Goal: Download file/media

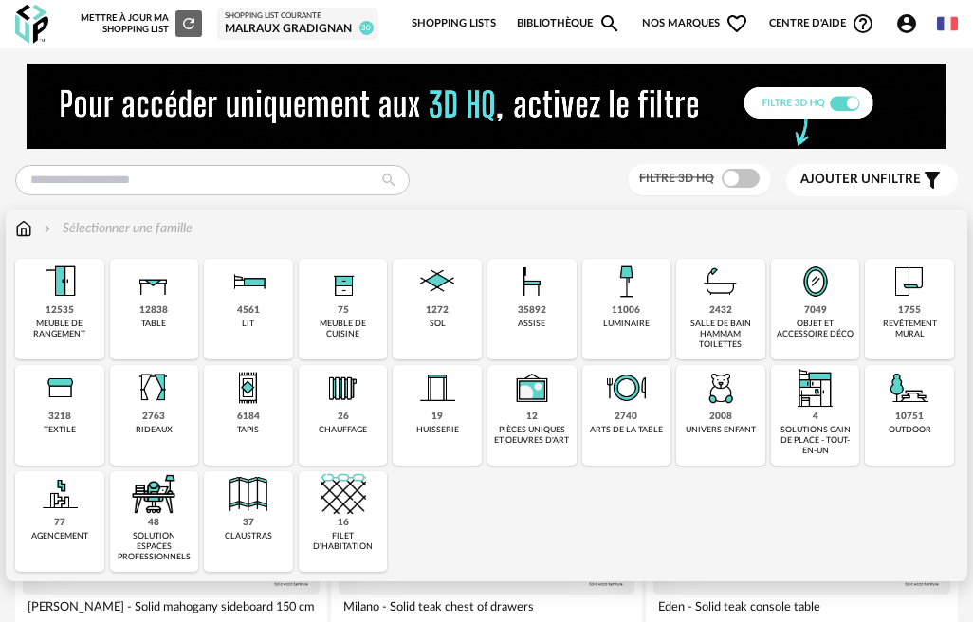
click at [159, 395] on img at bounding box center [154, 388] width 46 height 46
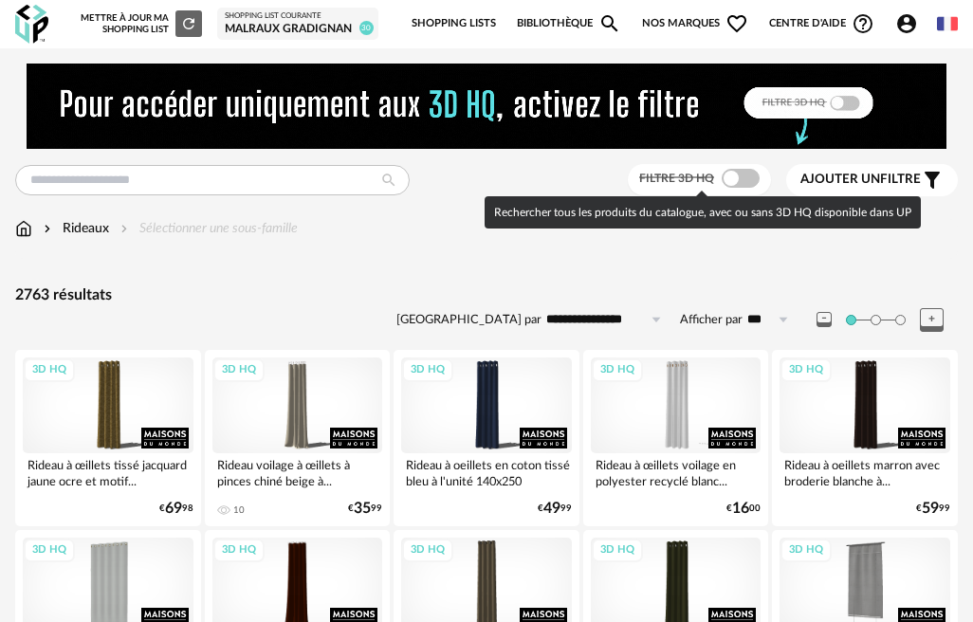
click at [739, 175] on span at bounding box center [741, 178] width 38 height 19
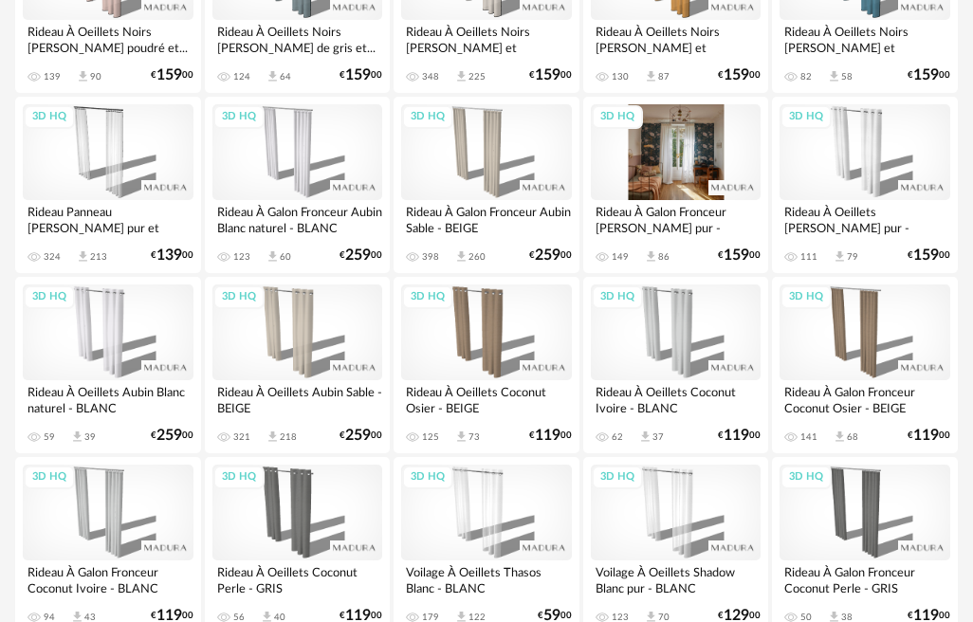
scroll to position [1699, 0]
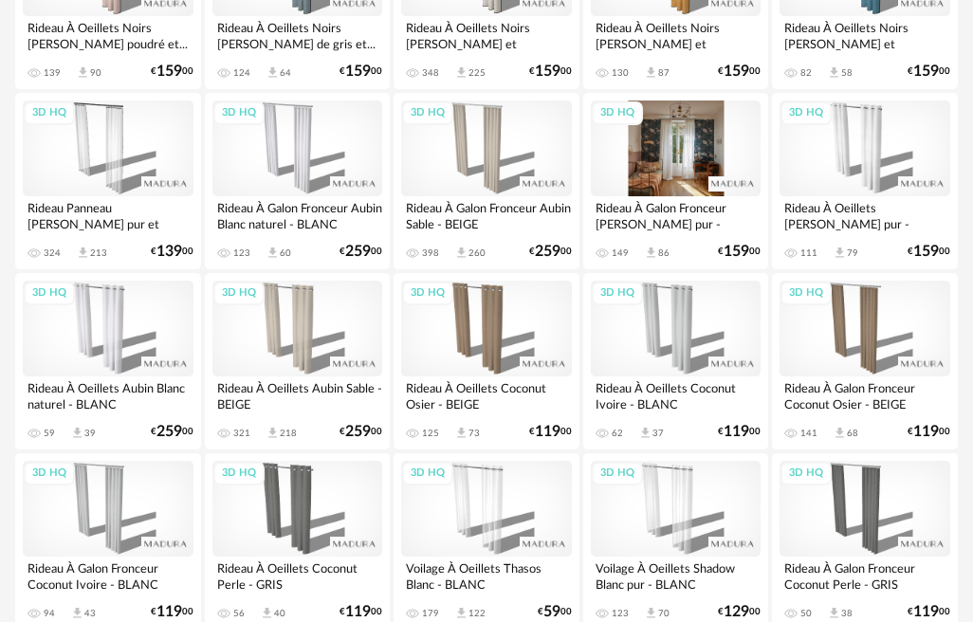
click at [666, 156] on div "3D HQ" at bounding box center [676, 149] width 171 height 96
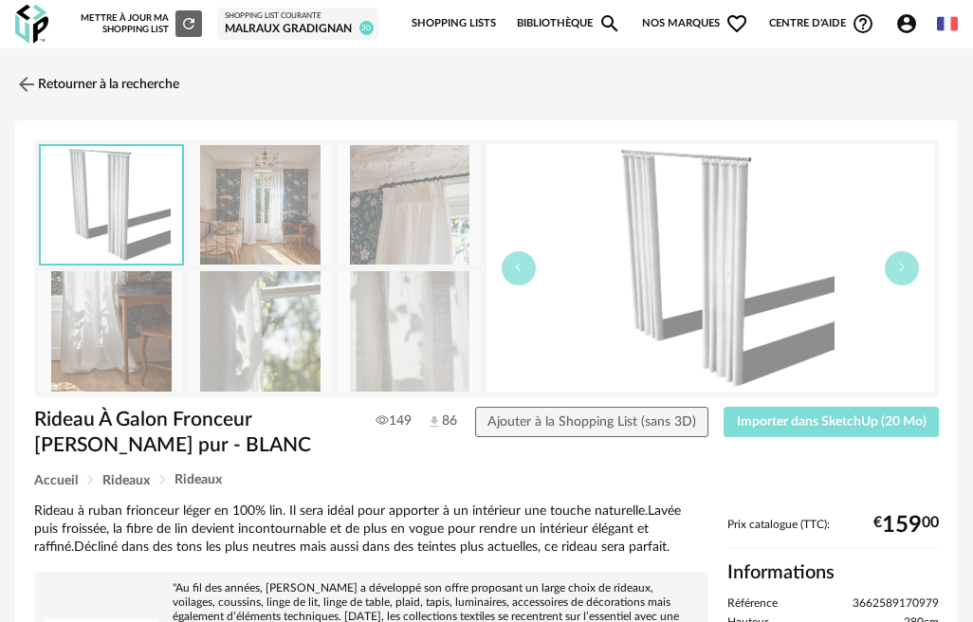
click at [782, 428] on span "Importer dans SketchUp (20 Mo)" at bounding box center [832, 421] width 190 height 13
